Goal: Task Accomplishment & Management: Complete application form

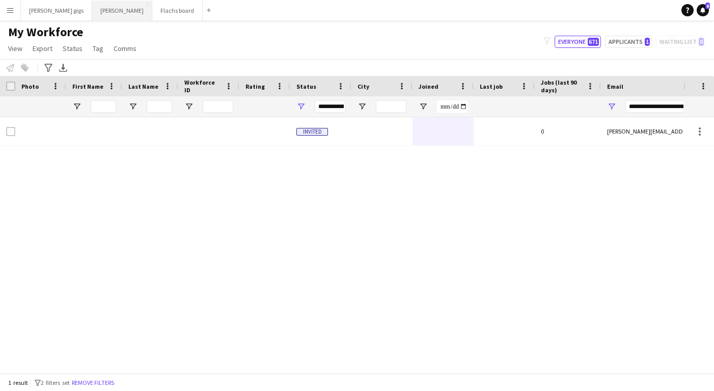
click at [95, 13] on button "Asger Gigs Close" at bounding box center [122, 11] width 60 height 20
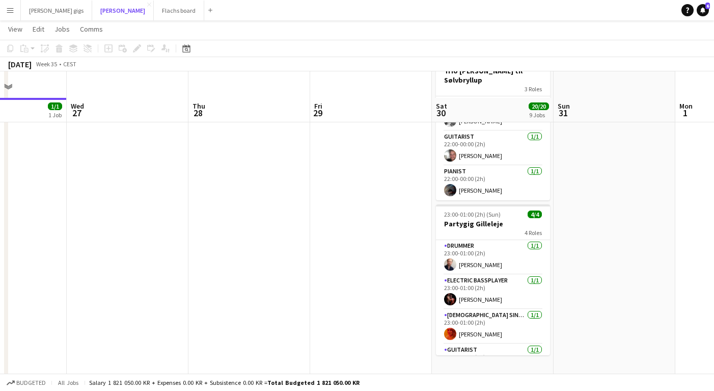
scroll to position [867, 0]
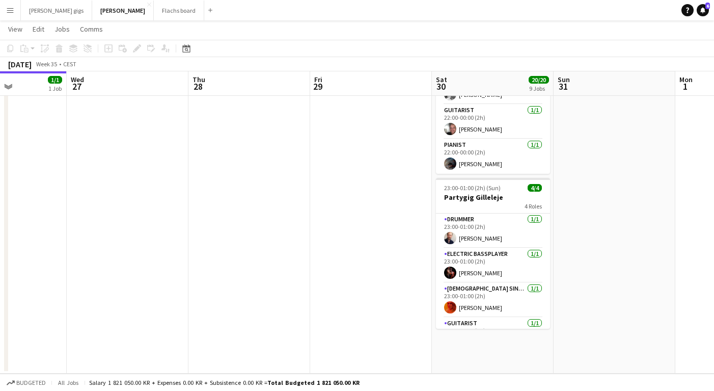
click at [7, 11] on app-icon "Menu" at bounding box center [10, 10] width 8 height 8
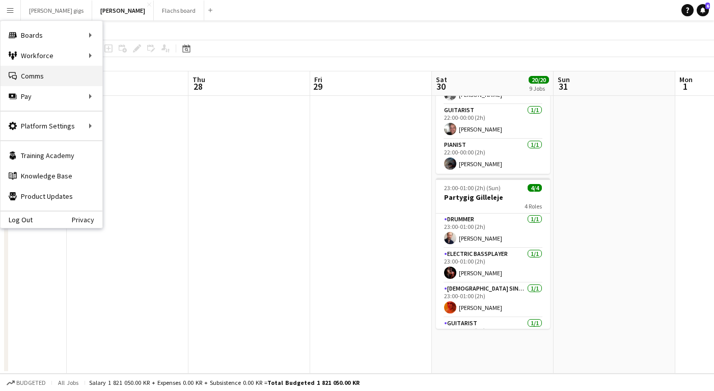
click at [36, 82] on link "Comms Comms" at bounding box center [52, 76] width 102 height 20
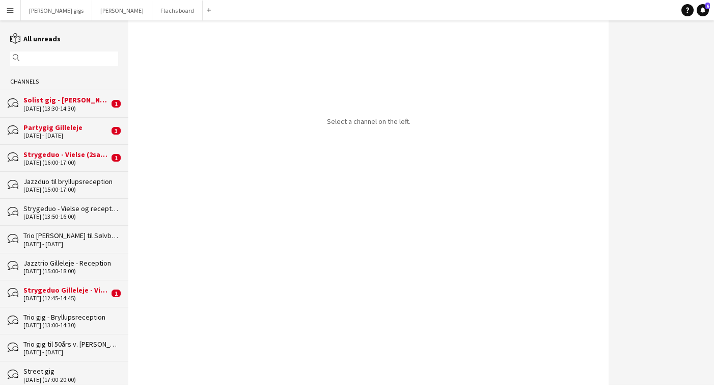
click at [40, 93] on div "bubbles Solist gig - [PERSON_NAME] til vielse i [GEOGRAPHIC_DATA] [DATE] (13:30…" at bounding box center [64, 103] width 128 height 27
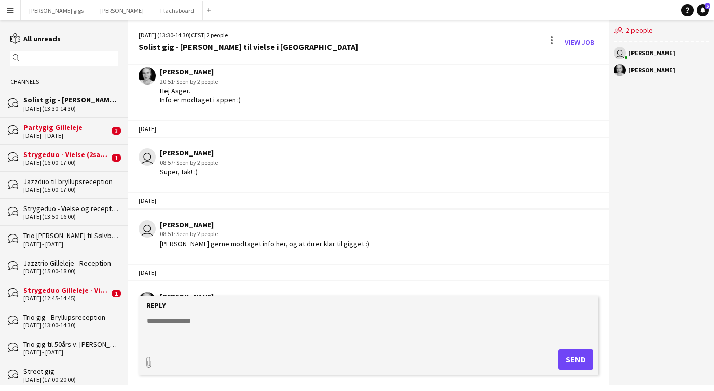
scroll to position [170, 0]
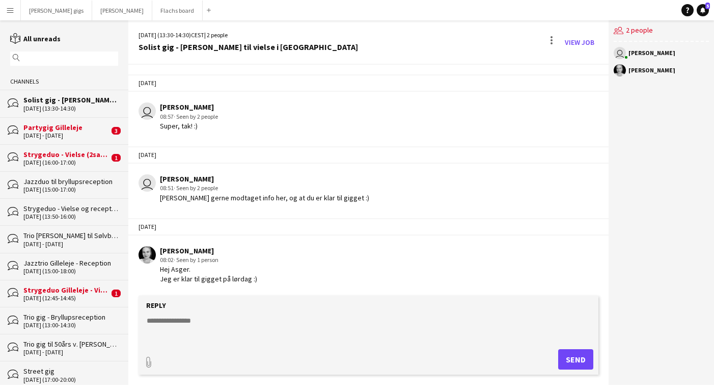
click at [63, 132] on div "[DATE] - [DATE]" at bounding box center [66, 135] width 86 height 7
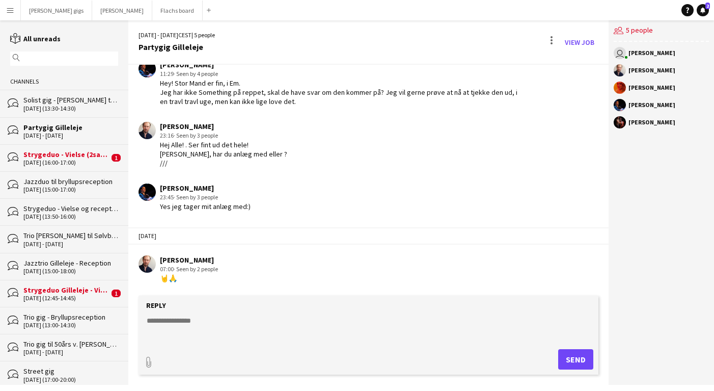
scroll to position [517, 0]
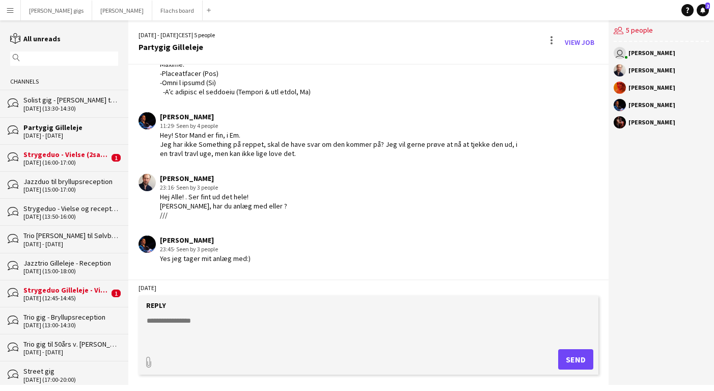
click at [49, 159] on div "[DATE] (16:00-17:00)" at bounding box center [66, 162] width 86 height 7
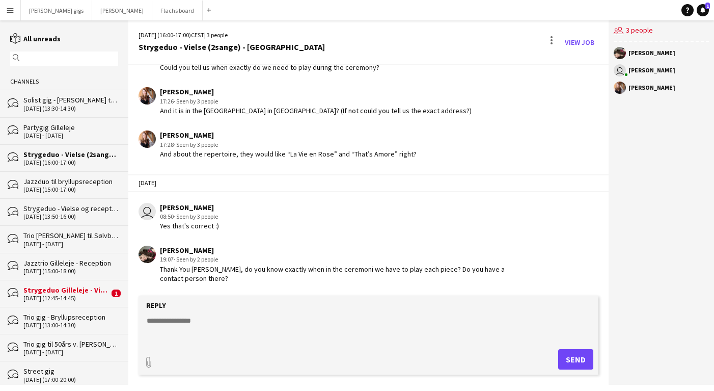
scroll to position [849, 0]
click at [81, 297] on div "[DATE] (12:45-14:45)" at bounding box center [66, 297] width 86 height 7
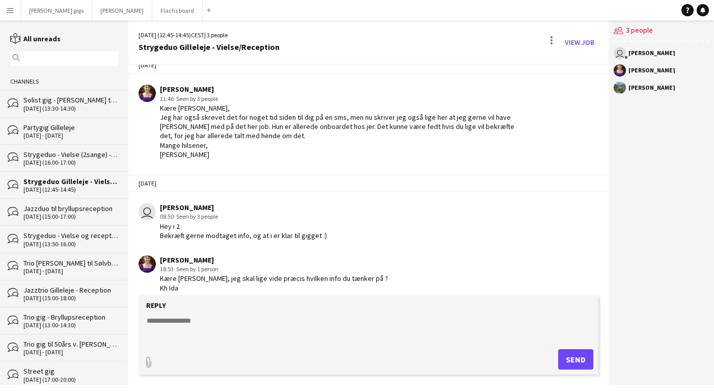
scroll to position [106, 0]
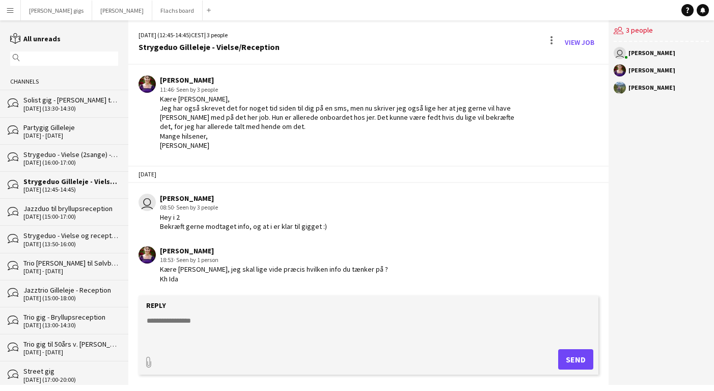
click at [205, 329] on textarea at bounding box center [371, 328] width 450 height 26
click at [579, 40] on link "View Job" at bounding box center [580, 42] width 38 height 16
click at [239, 332] on textarea "**********" at bounding box center [371, 328] width 450 height 26
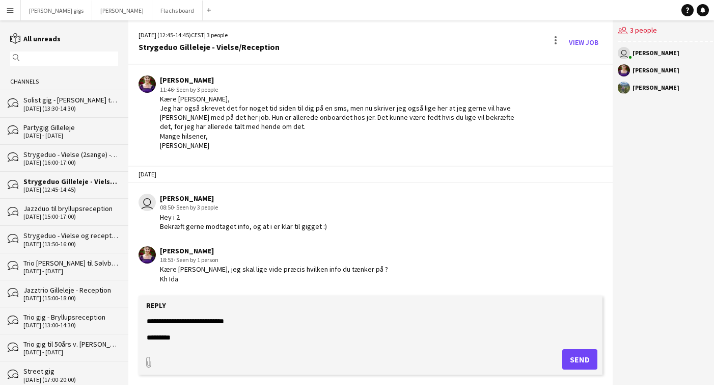
scroll to position [16, 0]
paste textarea "**********"
type textarea "**********"
click at [570, 364] on button "Send" at bounding box center [579, 359] width 35 height 20
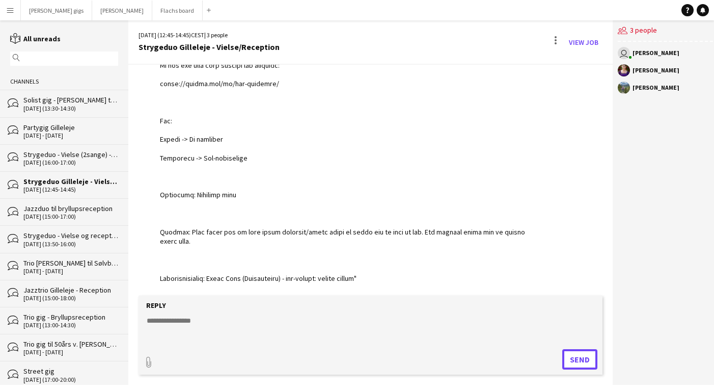
scroll to position [809, 0]
click at [568, 43] on link "View Job" at bounding box center [584, 42] width 38 height 16
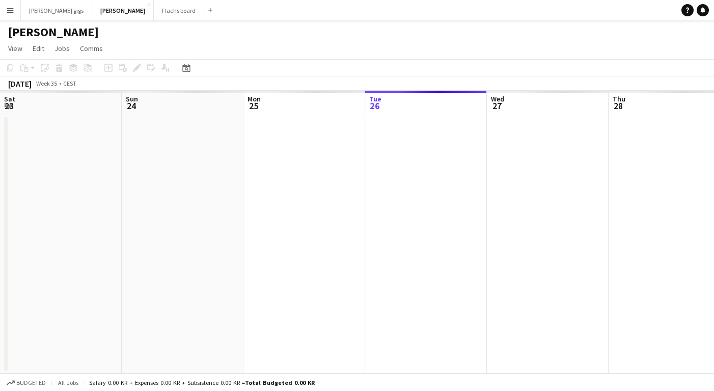
scroll to position [0, 350]
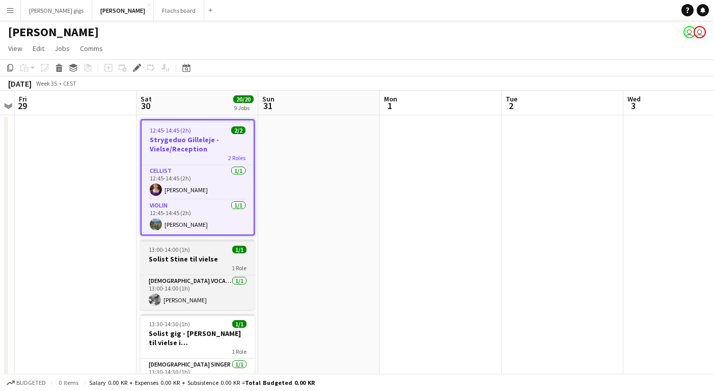
click at [193, 243] on app-job-card "13:00-14:00 (1h) 1/1 Solist Stine til vielse 1 Role [DEMOGRAPHIC_DATA] Vocal + …" at bounding box center [198, 274] width 114 height 70
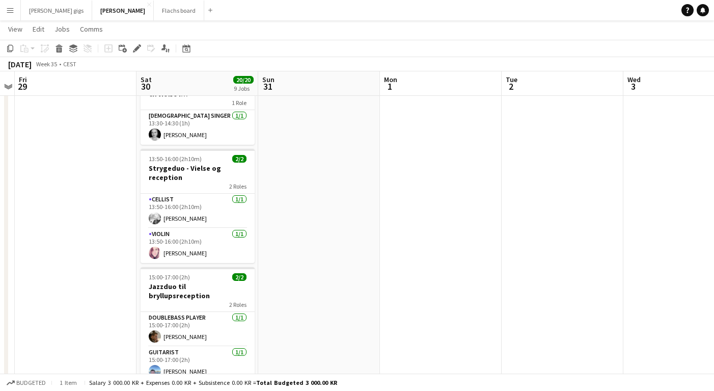
scroll to position [247, 0]
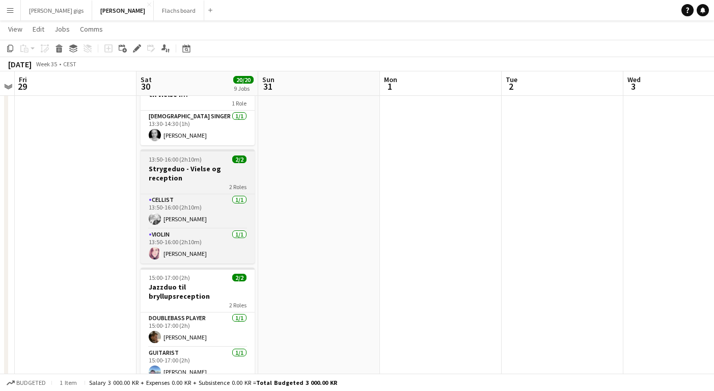
click at [166, 156] on span "13:50-16:00 (2h10m)" at bounding box center [175, 159] width 53 height 8
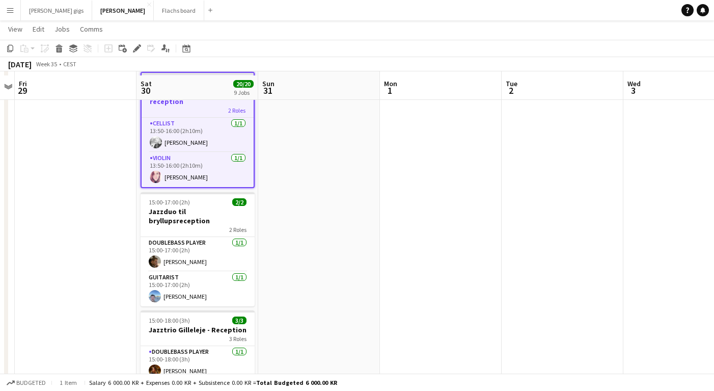
scroll to position [327, 0]
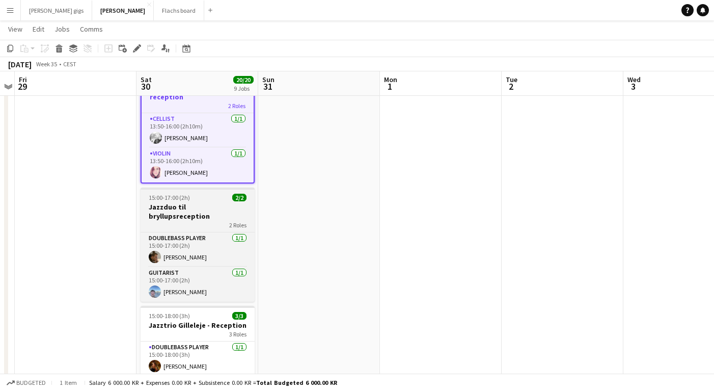
click at [161, 220] on div "2 Roles" at bounding box center [198, 224] width 114 height 8
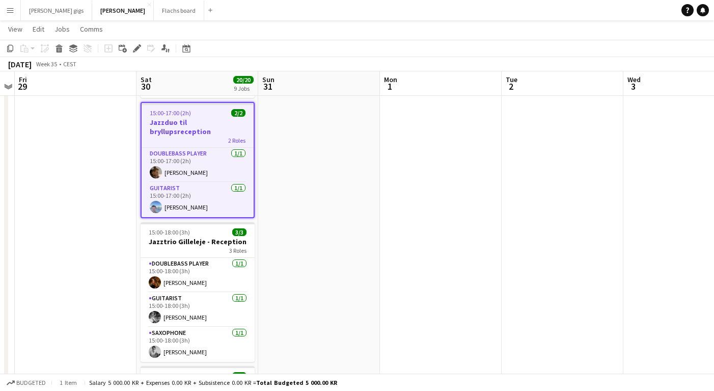
scroll to position [415, 0]
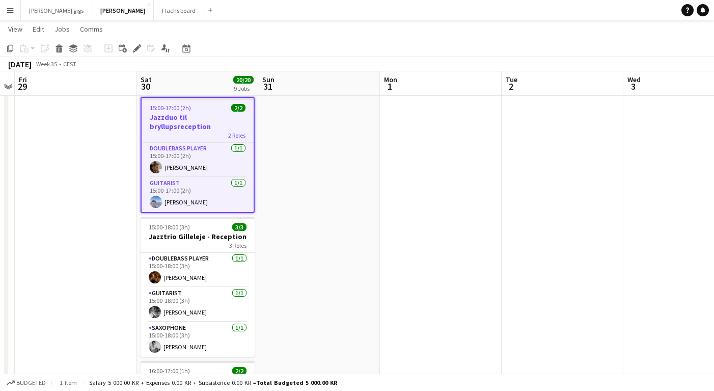
click at [180, 198] on app-date-cell "12:45-14:45 (2h) 2/2 Strygeduo Gilleleje - Vielse/Reception 2 Roles Cellist [DA…" at bounding box center [197, 262] width 122 height 1126
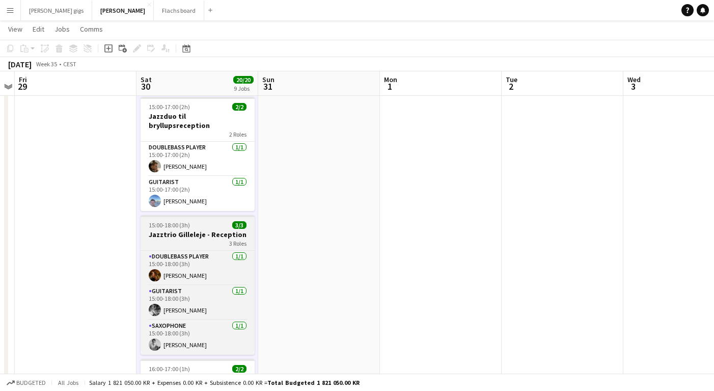
click at [181, 221] on span "15:00-18:00 (3h)" at bounding box center [169, 225] width 41 height 8
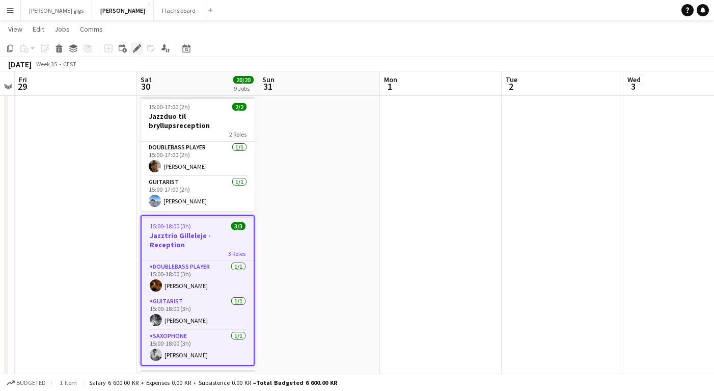
click at [133, 45] on icon "Edit" at bounding box center [137, 48] width 8 height 8
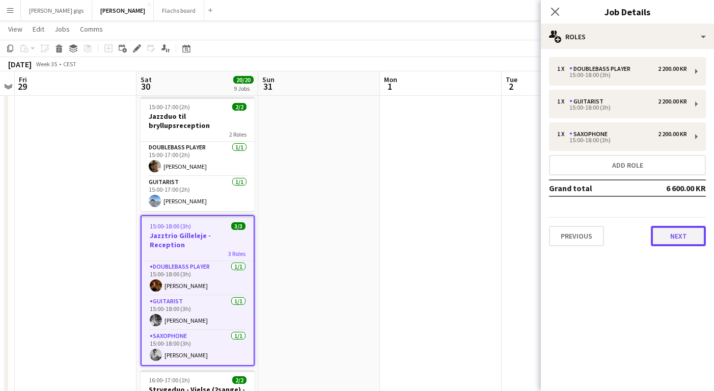
click at [662, 235] on button "Next" at bounding box center [678, 236] width 55 height 20
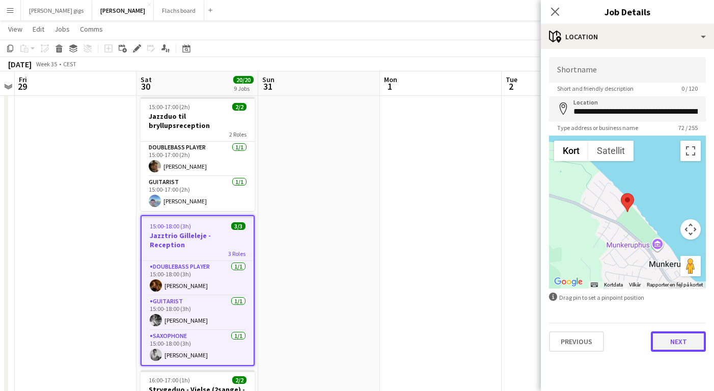
click at [677, 342] on button "Next" at bounding box center [678, 341] width 55 height 20
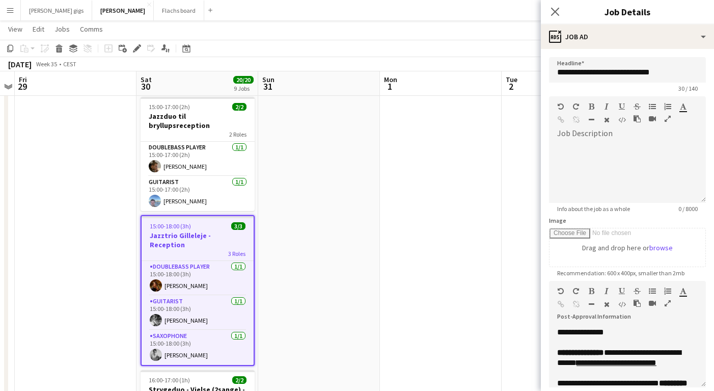
scroll to position [324, 0]
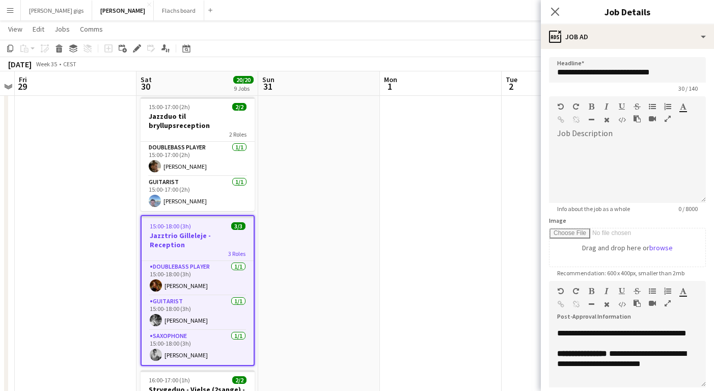
click at [389, 282] on app-date-cell at bounding box center [441, 262] width 122 height 1126
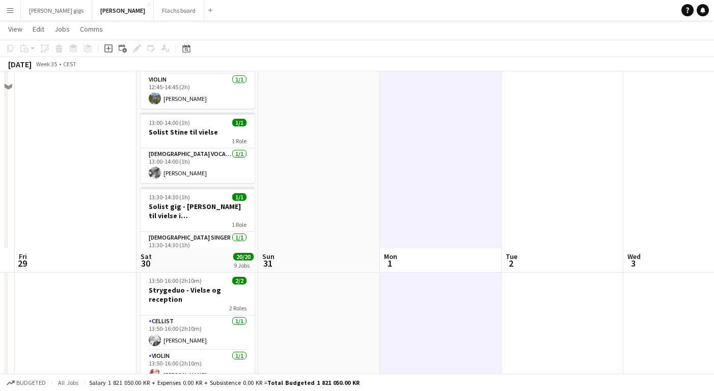
scroll to position [0, 0]
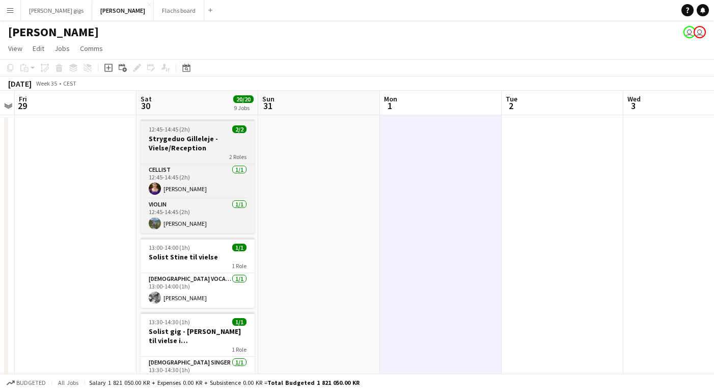
click at [177, 153] on div "2 Roles" at bounding box center [198, 156] width 114 height 8
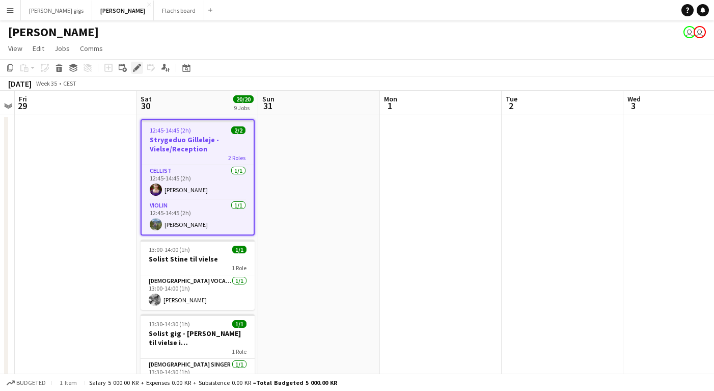
click at [136, 73] on div "Edit" at bounding box center [137, 68] width 12 height 12
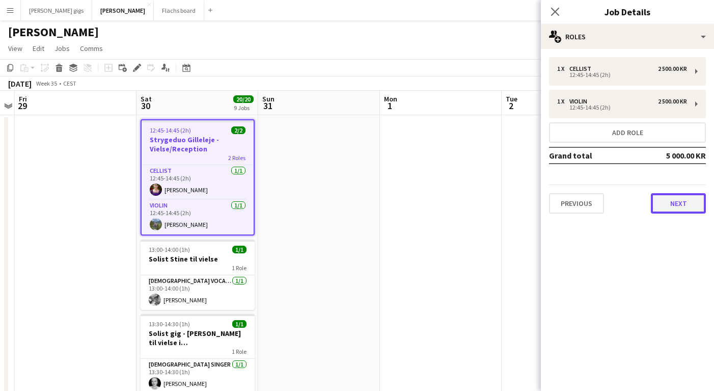
click at [670, 206] on button "Next" at bounding box center [678, 203] width 55 height 20
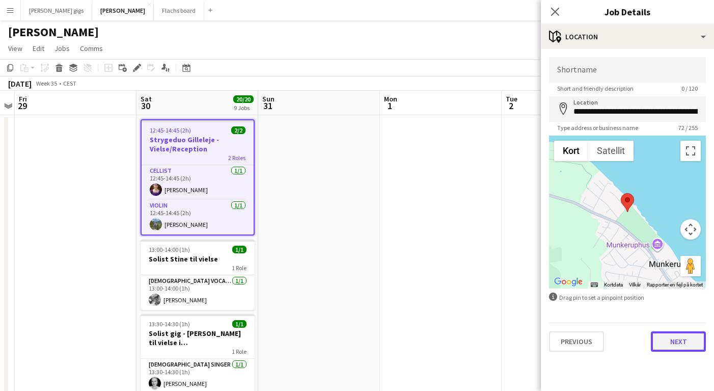
click at [684, 345] on button "Next" at bounding box center [678, 341] width 55 height 20
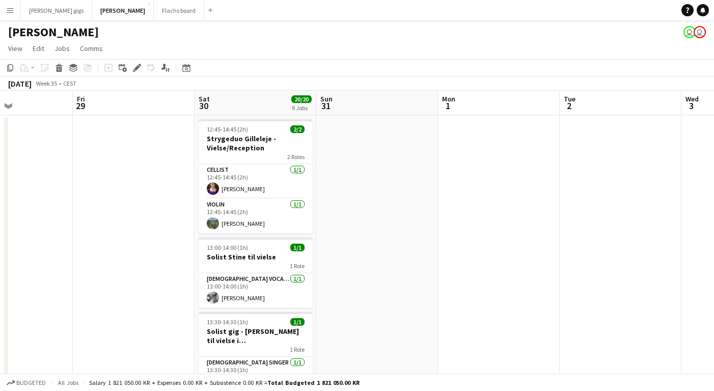
scroll to position [0, 274]
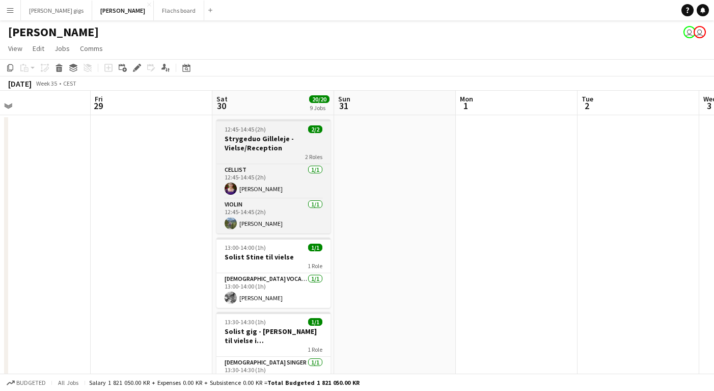
click at [261, 148] on h3 "Strygeduo Gilleleje - Vielse/Reception" at bounding box center [273, 143] width 114 height 18
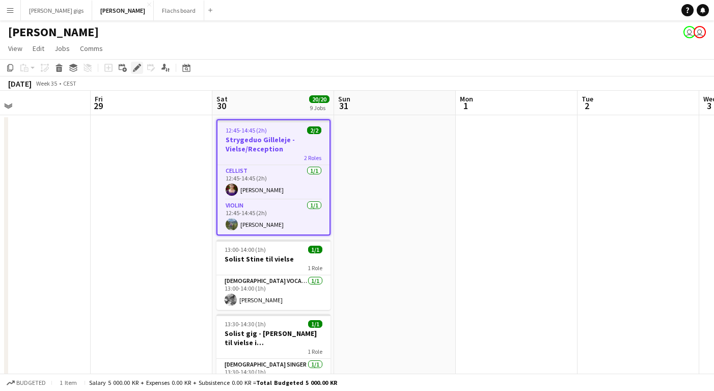
click at [138, 67] on icon at bounding box center [137, 68] width 6 height 6
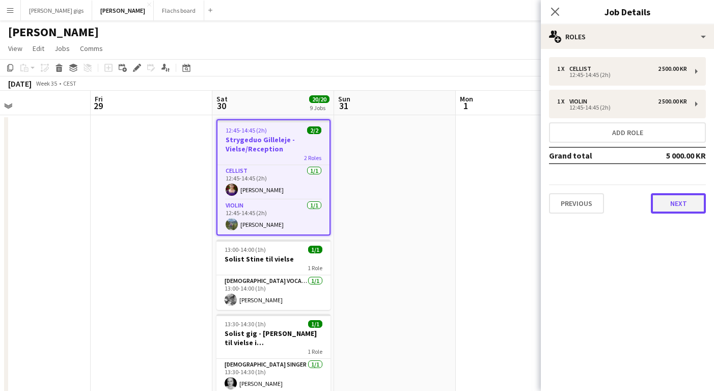
click at [658, 204] on button "Next" at bounding box center [678, 203] width 55 height 20
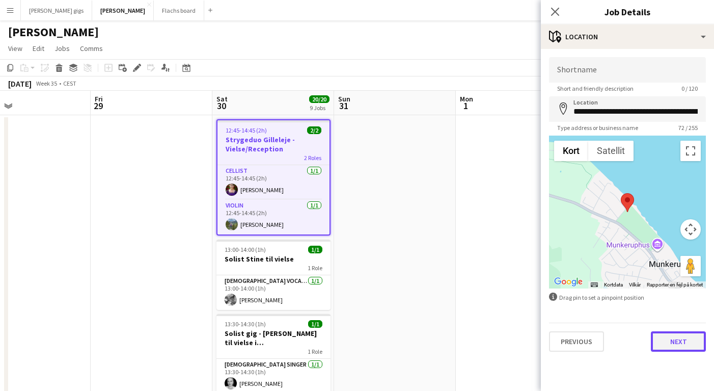
click at [671, 343] on button "Next" at bounding box center [678, 341] width 55 height 20
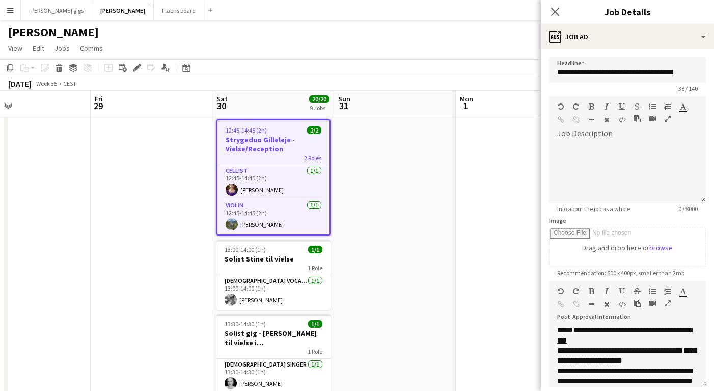
scroll to position [96, 0]
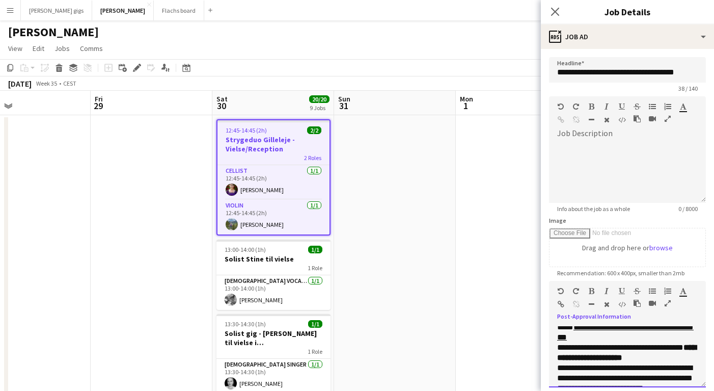
drag, startPoint x: 632, startPoint y: 347, endPoint x: 632, endPoint y: 337, distance: 10.2
click at [632, 337] on p "**********" at bounding box center [627, 327] width 141 height 31
drag, startPoint x: 625, startPoint y: 347, endPoint x: 630, endPoint y: 341, distance: 8.4
click at [630, 341] on p "**********" at bounding box center [627, 327] width 141 height 31
click at [625, 342] on p "**********" at bounding box center [627, 327] width 141 height 31
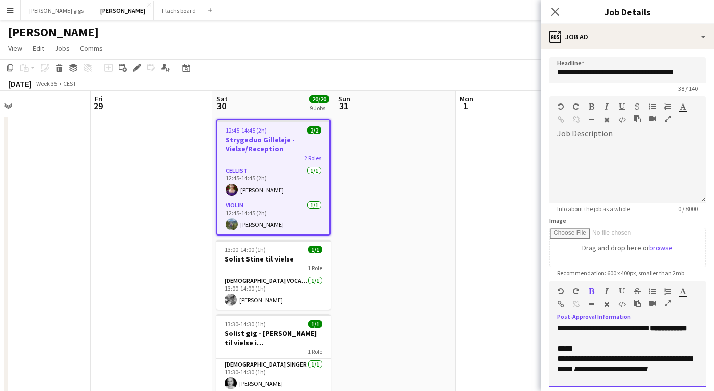
scroll to position [188, 0]
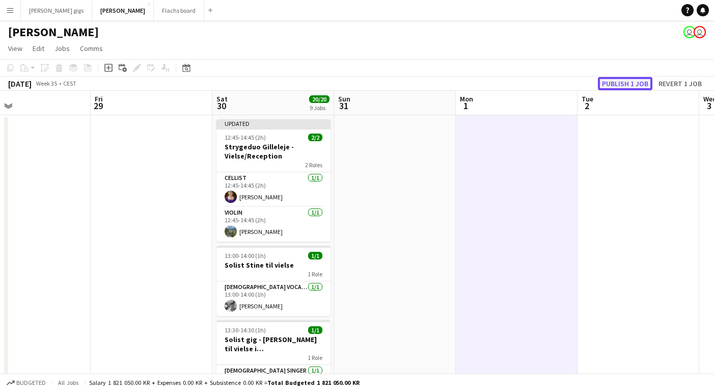
click at [627, 78] on button "Publish 1 job" at bounding box center [625, 83] width 54 height 13
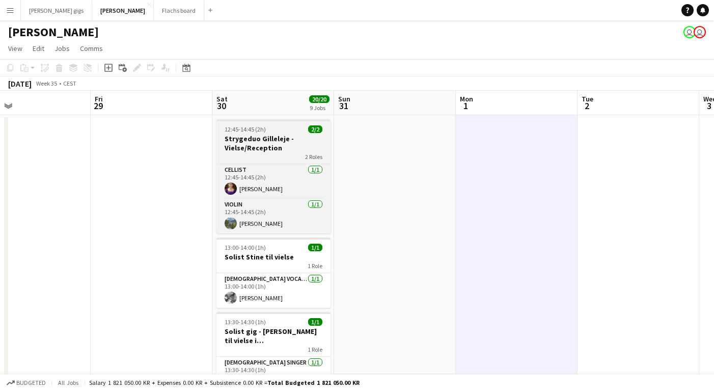
click at [290, 143] on h3 "Strygeduo Gilleleje - Vielse/Reception" at bounding box center [273, 143] width 114 height 18
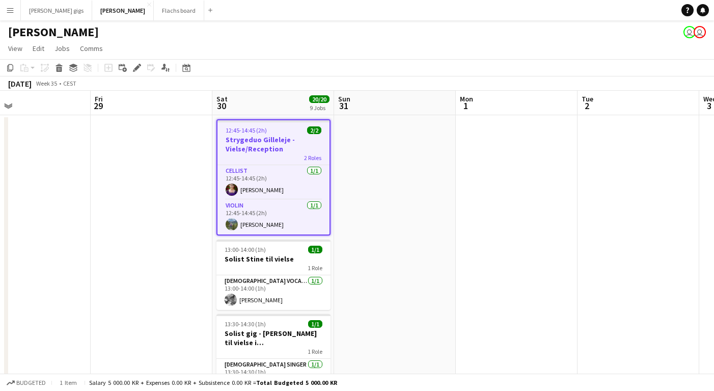
click at [140, 74] on app-toolbar "Copy Paste Paste Command V Paste with crew Command Shift V Paste linked Job [GE…" at bounding box center [357, 67] width 714 height 17
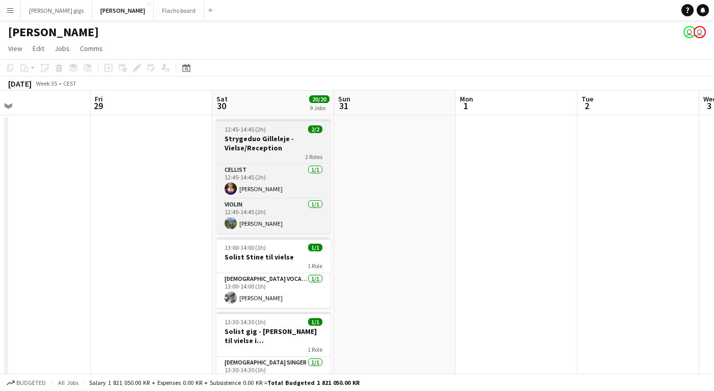
click at [244, 126] on span "12:45-14:45 (2h)" at bounding box center [245, 129] width 41 height 8
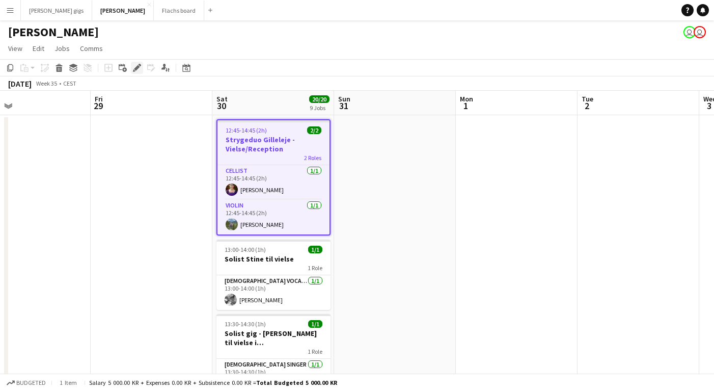
click at [141, 68] on icon "Edit" at bounding box center [137, 68] width 8 height 8
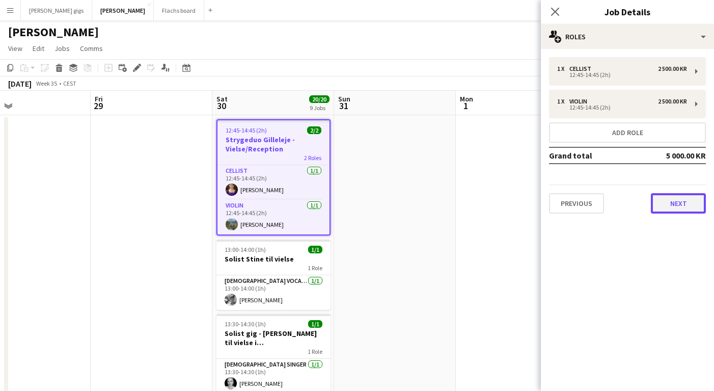
click at [686, 199] on button "Next" at bounding box center [678, 203] width 55 height 20
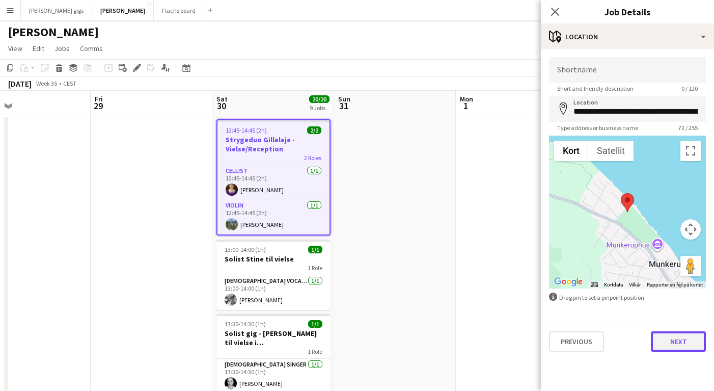
click at [672, 347] on button "Next" at bounding box center [678, 341] width 55 height 20
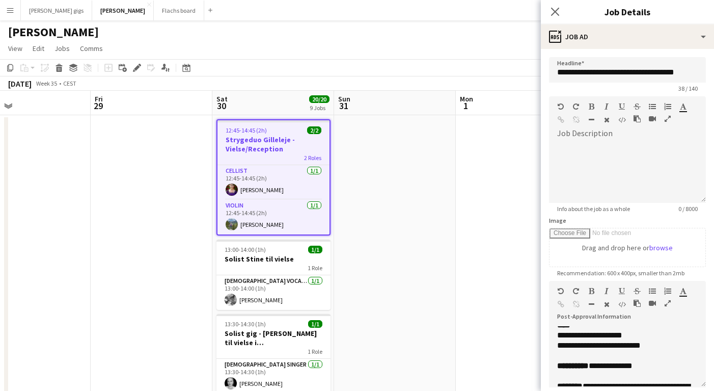
scroll to position [487, 0]
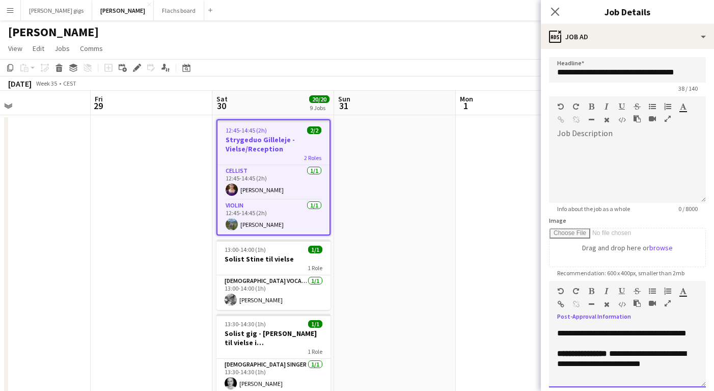
drag, startPoint x: 600, startPoint y: 364, endPoint x: 652, endPoint y: 356, distance: 53.1
click at [652, 356] on p "**********" at bounding box center [627, 358] width 141 height 20
paste div
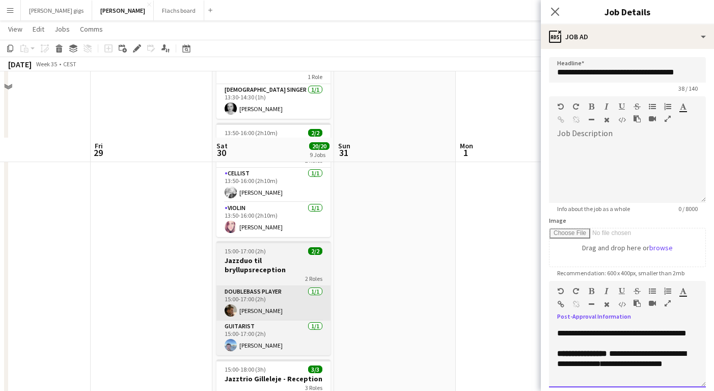
scroll to position [344, 0]
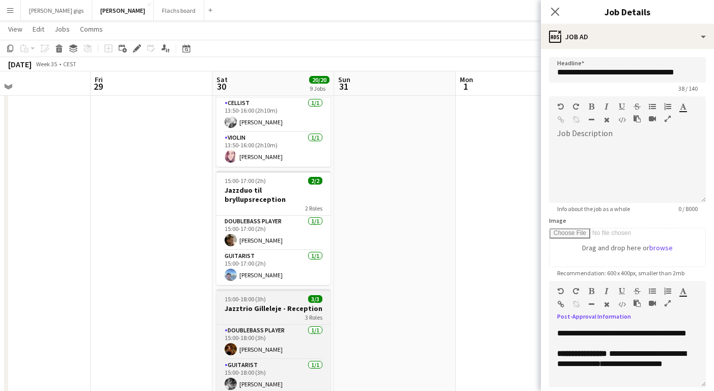
click at [258, 295] on span "15:00-18:00 (3h)" at bounding box center [245, 299] width 41 height 8
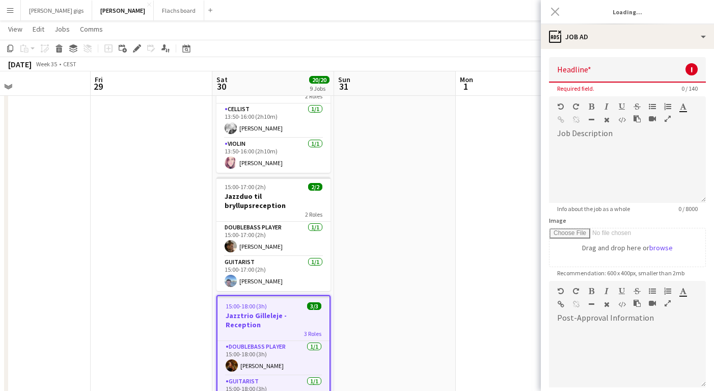
scroll to position [0, 0]
type input "**********"
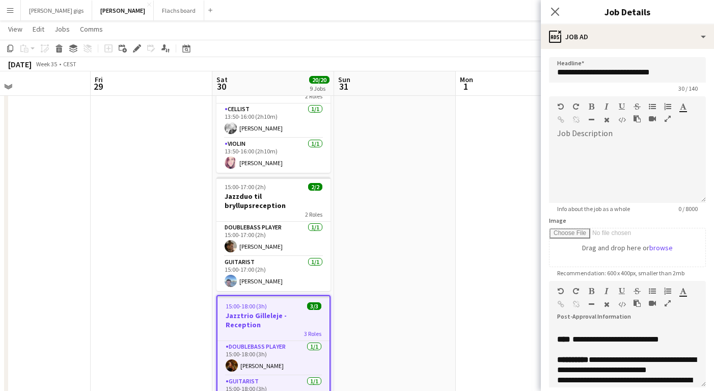
scroll to position [324, 0]
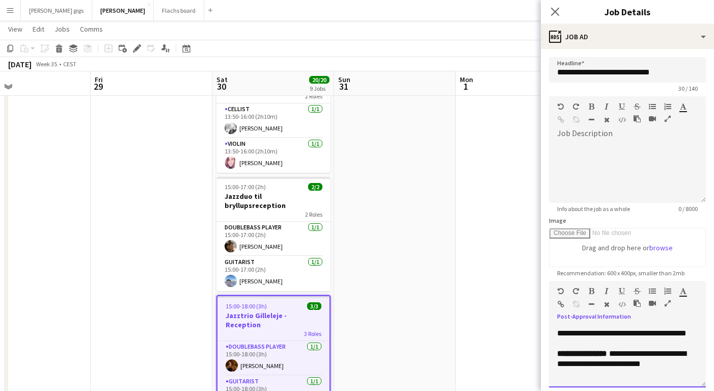
drag, startPoint x: 605, startPoint y: 370, endPoint x: 654, endPoint y: 355, distance: 51.5
click at [654, 355] on div "**********" at bounding box center [627, 356] width 157 height 61
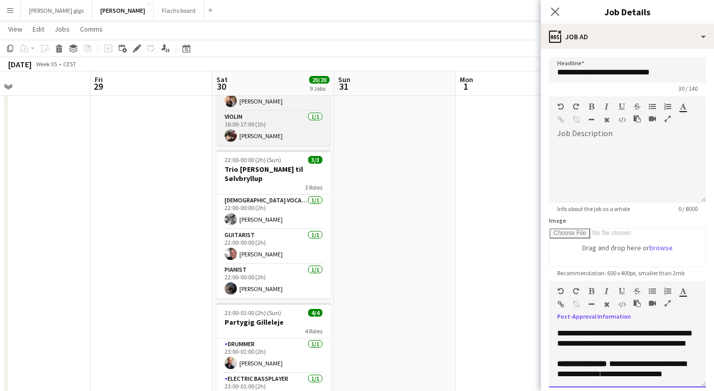
scroll to position [23, 0]
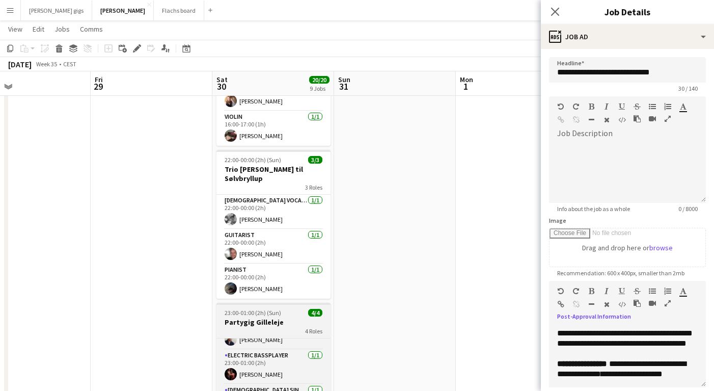
click at [249, 317] on h3 "Partygig Gilleleje" at bounding box center [273, 321] width 114 height 9
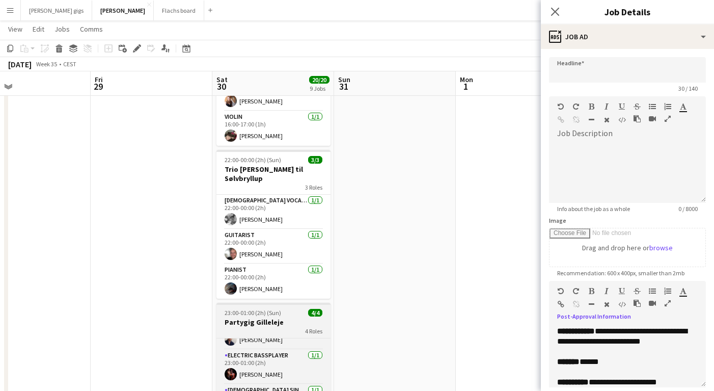
type input "**********"
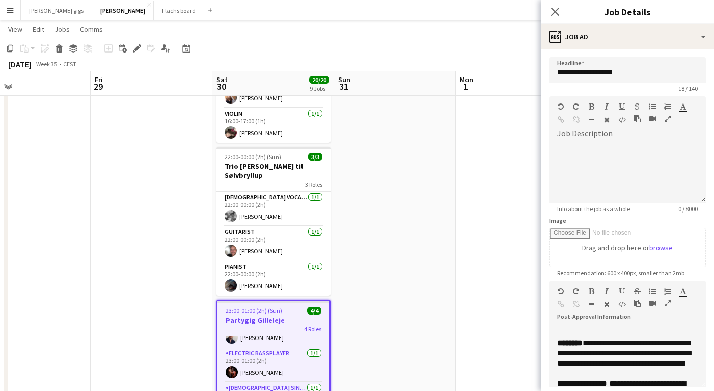
scroll to position [354, 0]
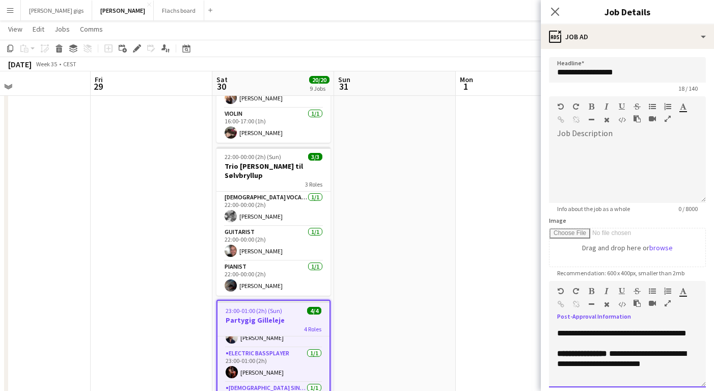
drag, startPoint x: 601, startPoint y: 368, endPoint x: 653, endPoint y: 353, distance: 54.0
click at [653, 353] on p "**********" at bounding box center [627, 358] width 141 height 20
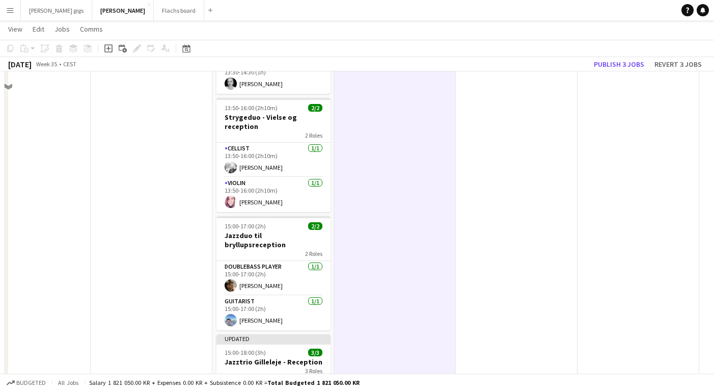
scroll to position [0, 0]
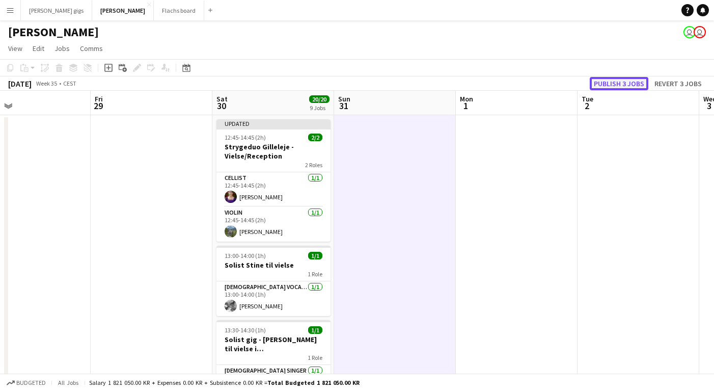
click at [606, 80] on button "Publish 3 jobs" at bounding box center [619, 83] width 59 height 13
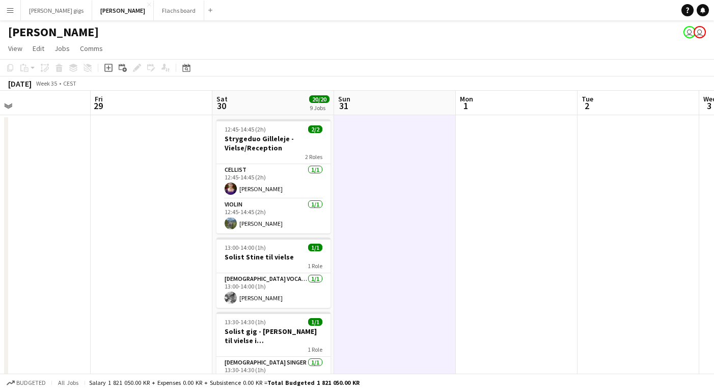
click at [7, 19] on button "Menu" at bounding box center [10, 10] width 20 height 20
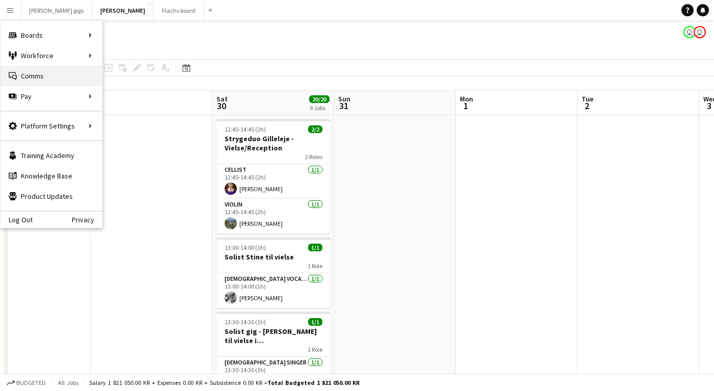
click at [39, 73] on link "Comms Comms" at bounding box center [52, 76] width 102 height 20
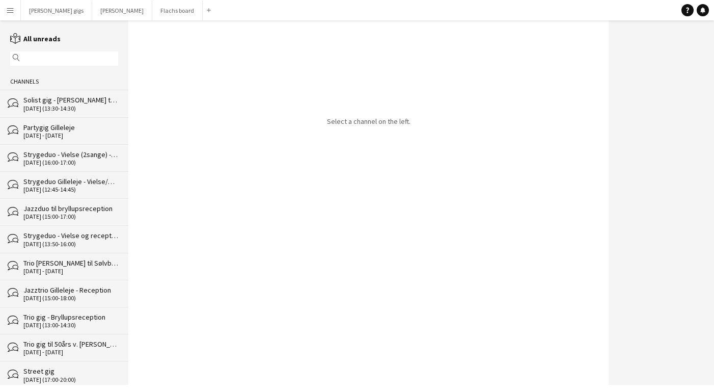
click at [73, 133] on div "[DATE] - [DATE]" at bounding box center [70, 135] width 95 height 7
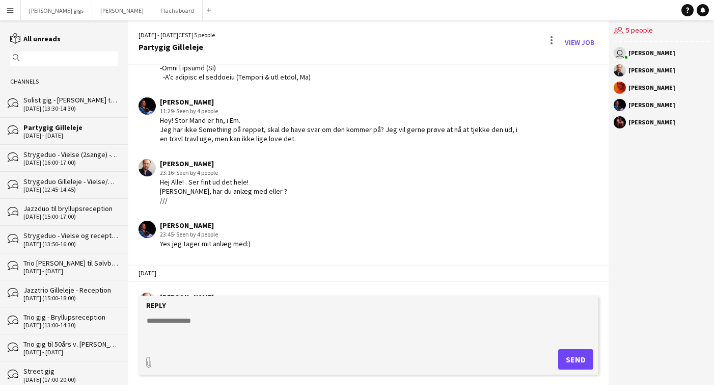
scroll to position [541, 0]
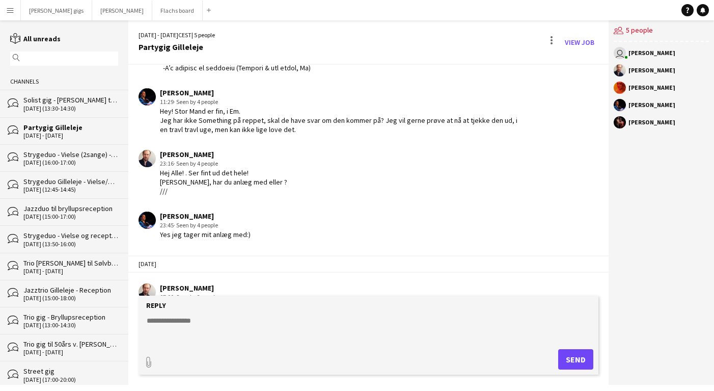
click at [75, 165] on div "bubbles Strygeduo - Vielse (2sange) - [GEOGRAPHIC_DATA] [DATE] (16:00-17:00)" at bounding box center [64, 157] width 128 height 27
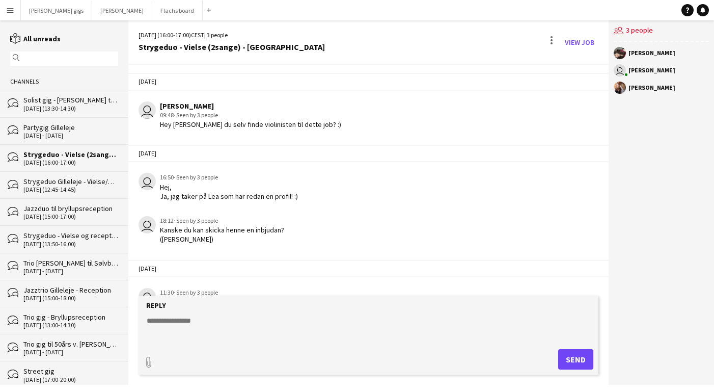
scroll to position [849, 0]
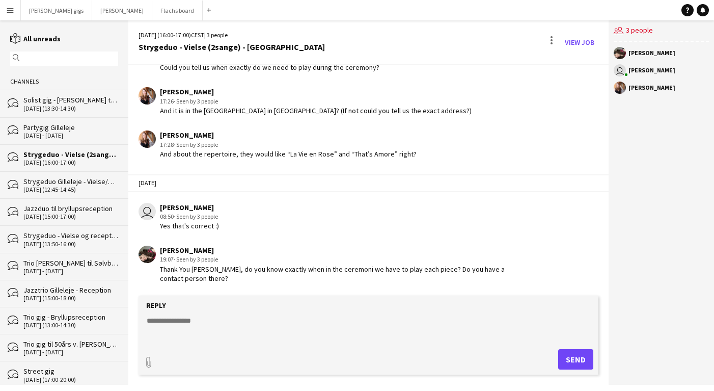
click at [203, 363] on div "paperclip Send" at bounding box center [369, 359] width 450 height 20
click at [78, 187] on div "[DATE] (12:45-14:45)" at bounding box center [70, 189] width 95 height 7
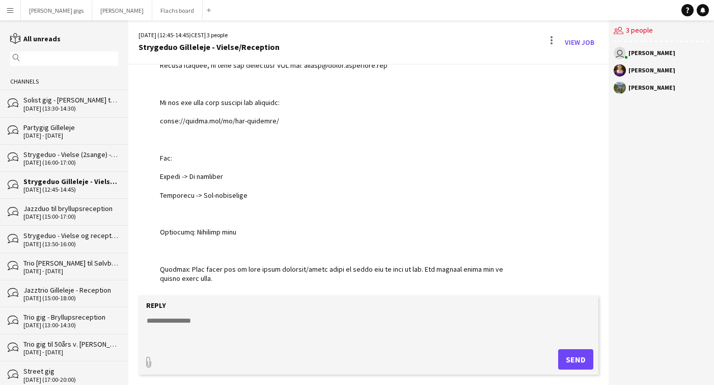
scroll to position [809, 0]
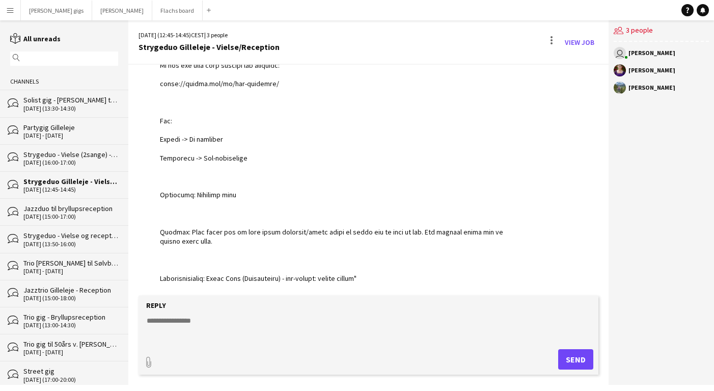
click at [223, 321] on textarea at bounding box center [371, 328] width 450 height 26
type textarea "**********"
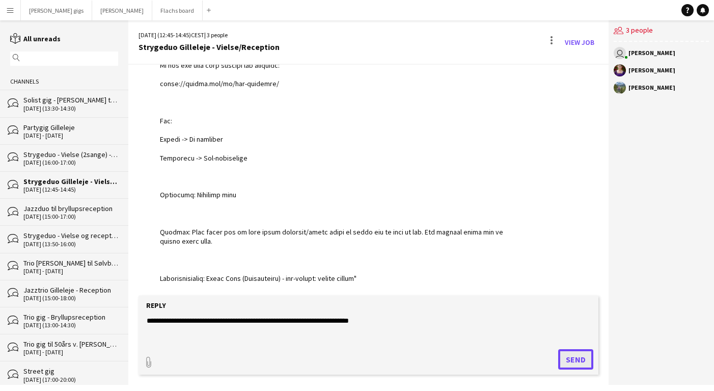
click at [577, 360] on button "Send" at bounding box center [575, 359] width 35 height 20
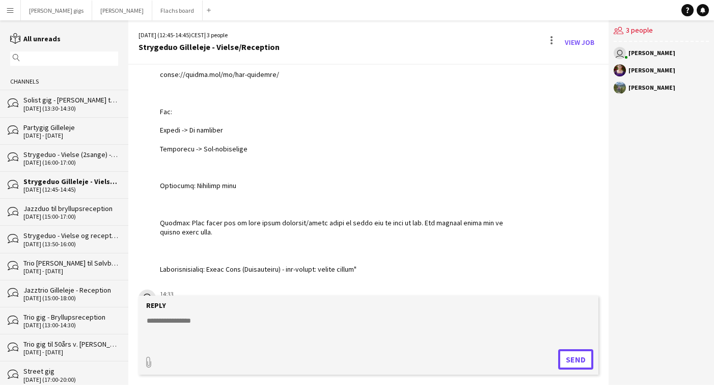
scroll to position [852, 0]
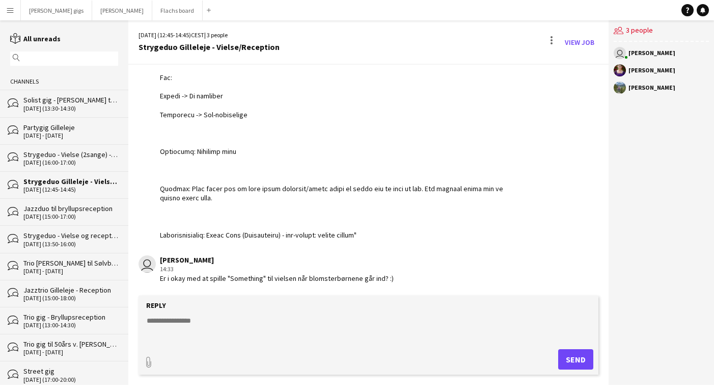
click at [14, 13] on button "Menu" at bounding box center [10, 10] width 20 height 20
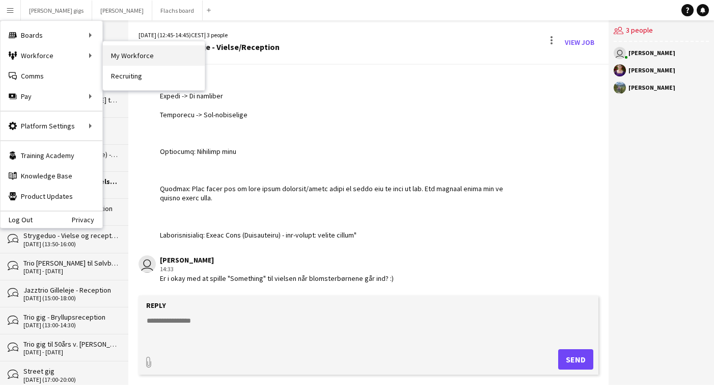
click at [109, 59] on link "My Workforce" at bounding box center [154, 55] width 102 height 20
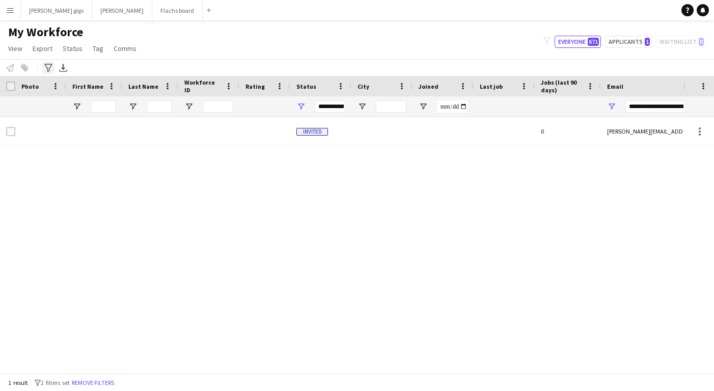
click at [48, 62] on div "Advanced filters" at bounding box center [48, 68] width 12 height 12
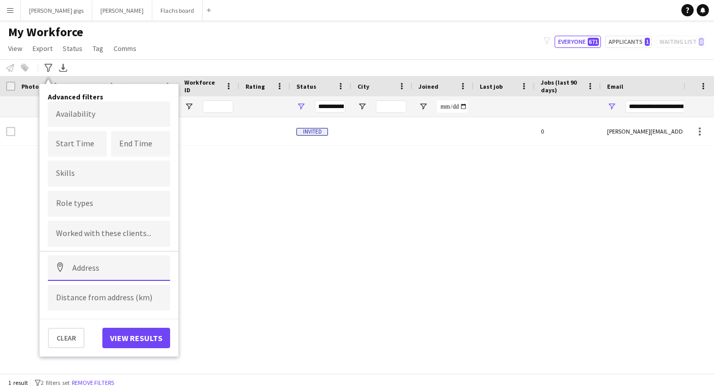
click at [76, 261] on input at bounding box center [109, 267] width 122 height 25
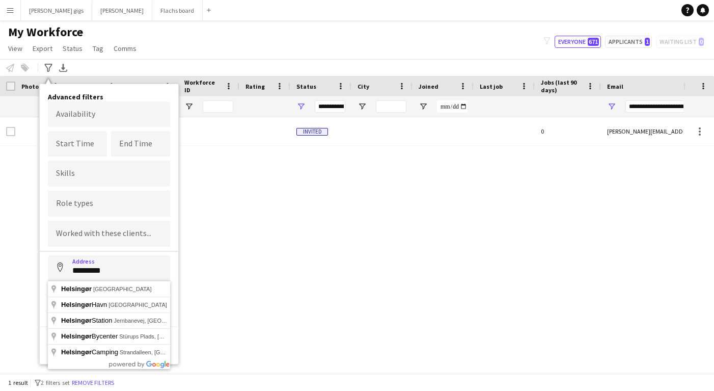
type input "**********"
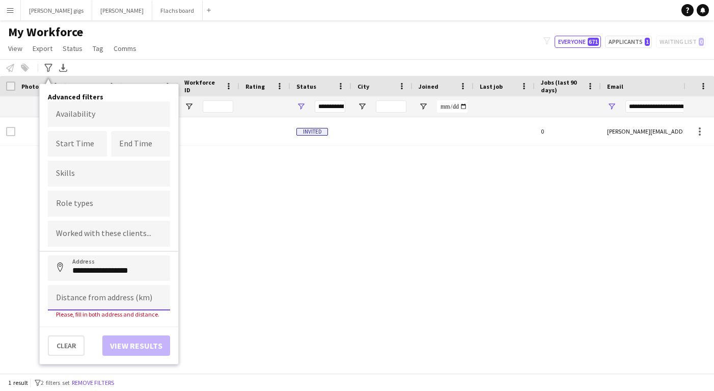
click at [70, 300] on input at bounding box center [109, 297] width 122 height 25
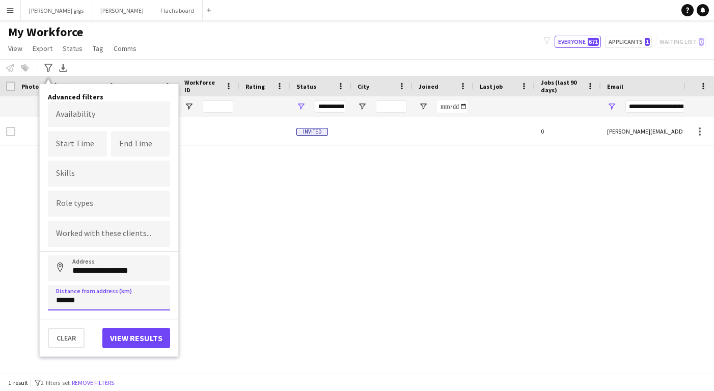
type input "******"
click at [88, 197] on div at bounding box center [109, 203] width 122 height 26
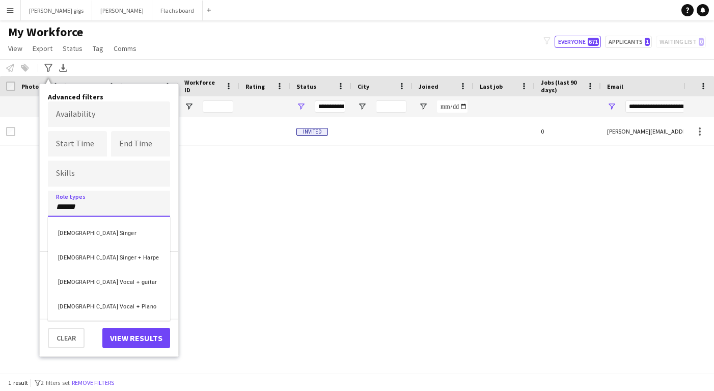
type input "******"
click at [101, 303] on div "[DEMOGRAPHIC_DATA] Vocal + Piano" at bounding box center [109, 305] width 122 height 24
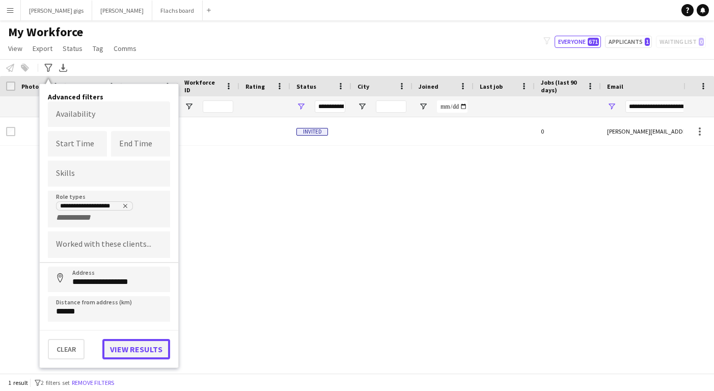
click at [132, 344] on button "View results" at bounding box center [136, 349] width 68 height 20
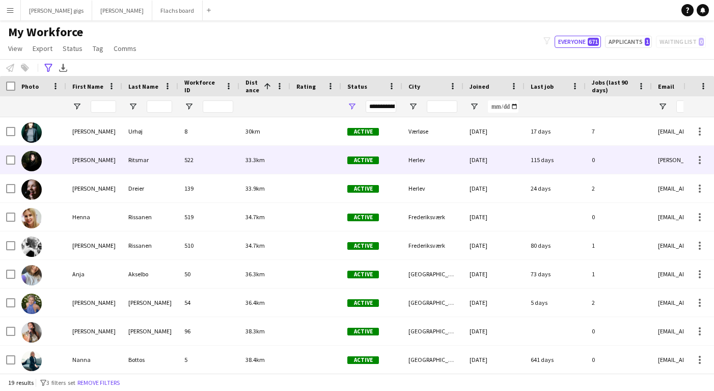
click at [81, 158] on div "[PERSON_NAME]" at bounding box center [94, 160] width 56 height 28
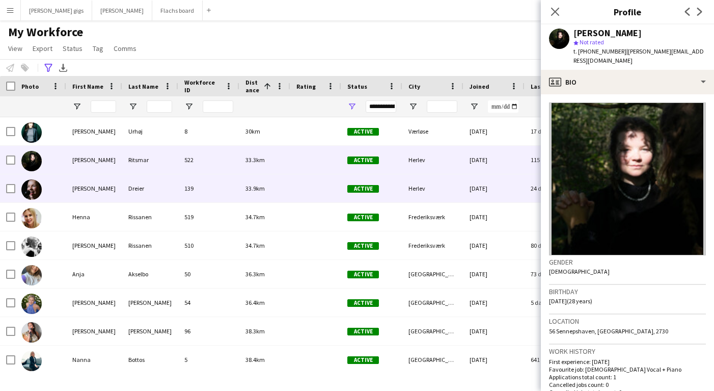
click at [81, 187] on div "[PERSON_NAME]" at bounding box center [94, 188] width 56 height 28
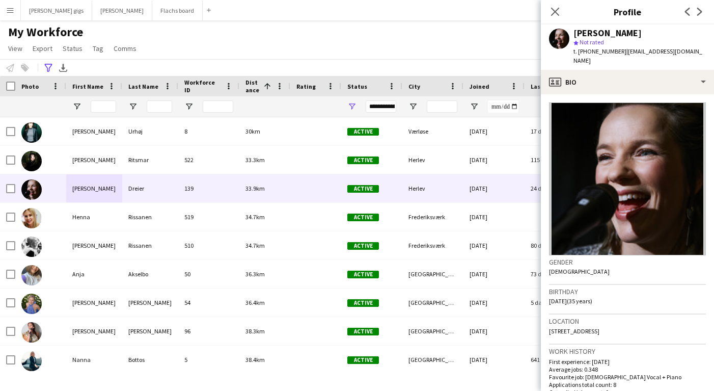
click at [311, 14] on app-navbar "Menu Boards Boards Boards All jobs Status Workforce Workforce My Workforce Recr…" at bounding box center [357, 10] width 714 height 20
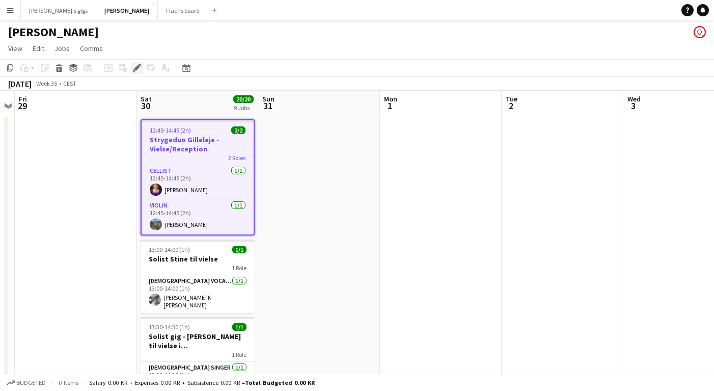
click at [135, 65] on icon "Edit" at bounding box center [137, 68] width 8 height 8
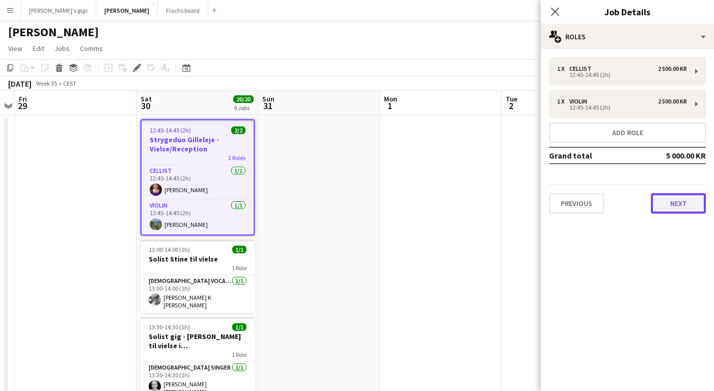
click at [665, 210] on button "Next" at bounding box center [678, 203] width 55 height 20
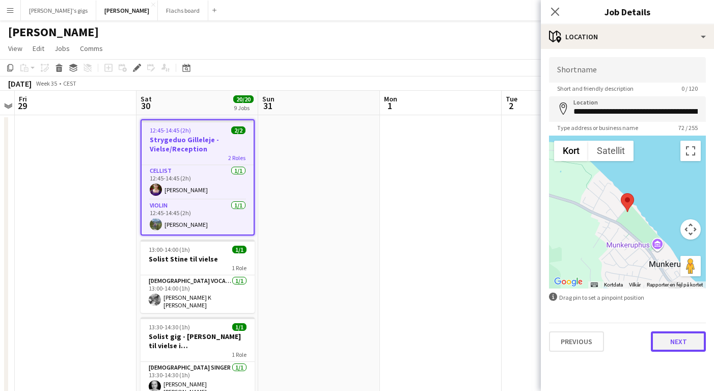
click at [664, 332] on button "Next" at bounding box center [678, 341] width 55 height 20
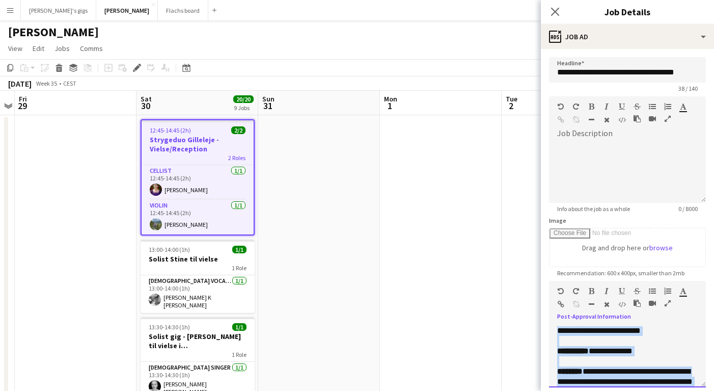
scroll to position [113, 0]
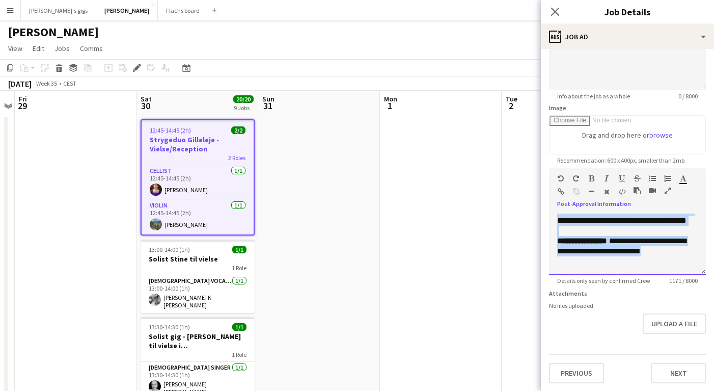
drag, startPoint x: 556, startPoint y: 330, endPoint x: 651, endPoint y: 420, distance: 130.7
copy div "**********"
